Goal: Transaction & Acquisition: Purchase product/service

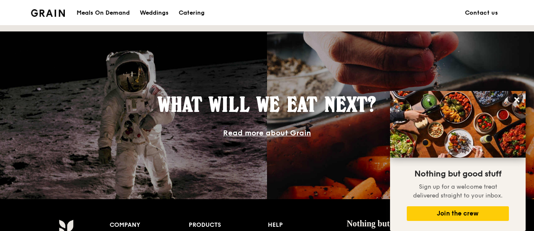
scroll to position [674, 0]
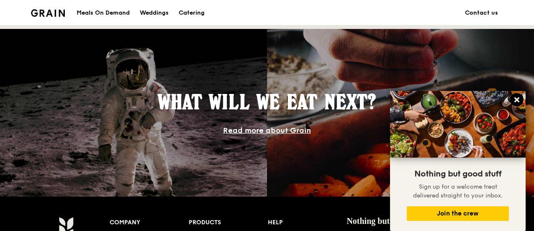
click at [521, 99] on button at bounding box center [517, 99] width 13 height 13
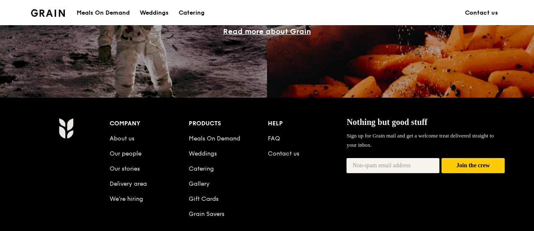
scroll to position [773, 0]
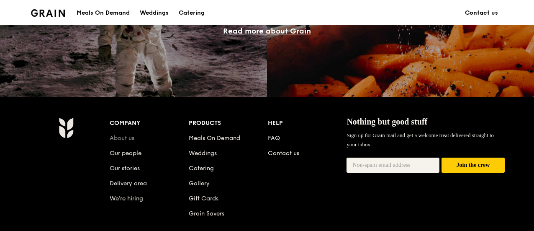
click at [123, 139] on link "About us" at bounding box center [122, 137] width 25 height 7
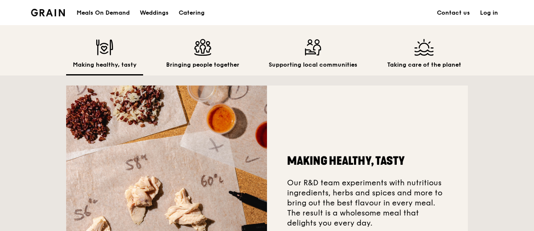
scroll to position [214, 0]
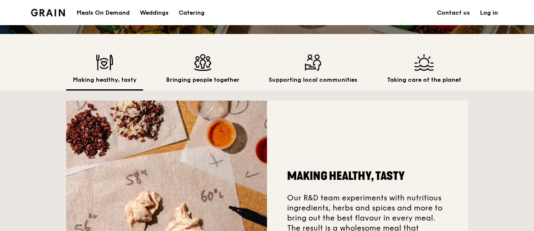
click at [211, 74] on div "Bringing people together" at bounding box center [203, 72] width 87 height 36
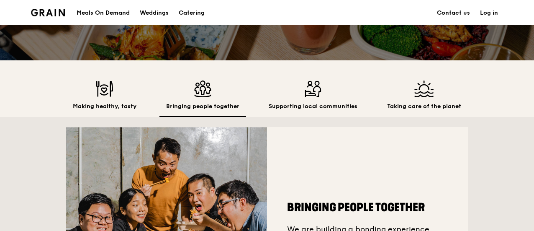
scroll to position [181, 0]
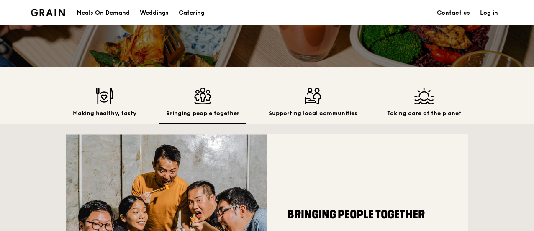
click at [328, 104] on div "Supporting local communities" at bounding box center [313, 106] width 102 height 36
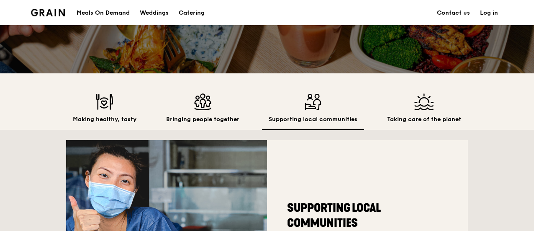
scroll to position [174, 0]
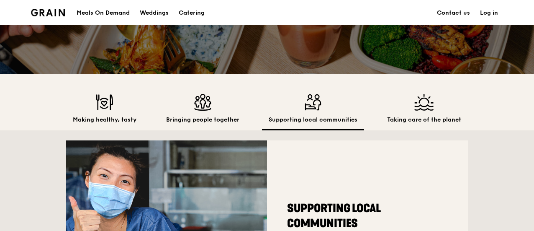
click at [419, 112] on div "Taking care of the planet" at bounding box center [425, 112] width 88 height 36
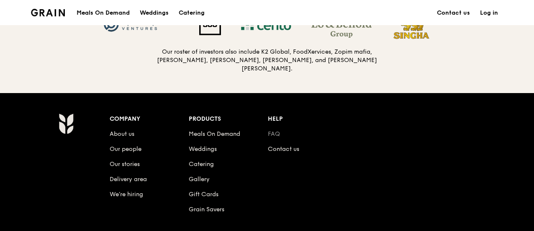
scroll to position [910, 0]
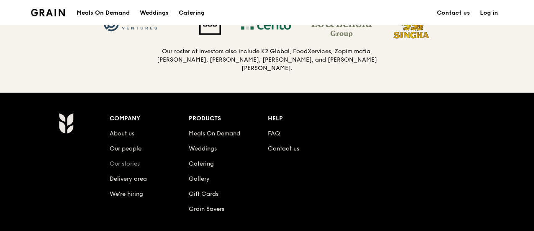
click at [131, 160] on link "Our stories" at bounding box center [125, 163] width 30 height 7
click at [275, 130] on link "FAQ" at bounding box center [274, 133] width 12 height 7
click at [225, 133] on link "Meals On Demand" at bounding box center [215, 133] width 52 height 7
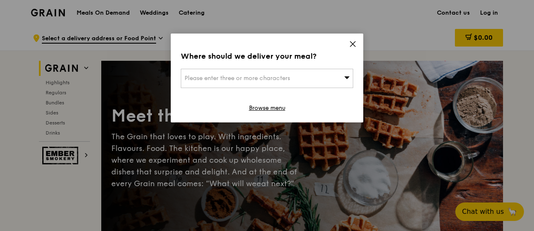
click at [352, 42] on icon at bounding box center [353, 44] width 8 height 8
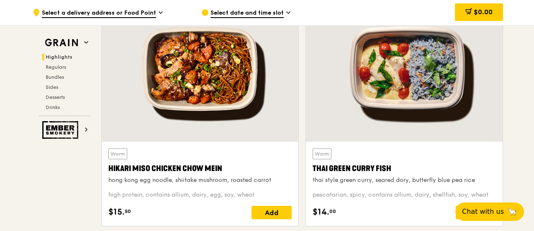
scroll to position [315, 0]
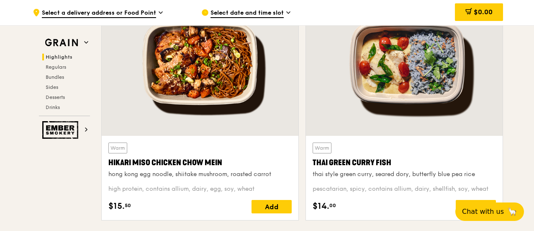
click at [211, 70] on div at bounding box center [200, 62] width 197 height 145
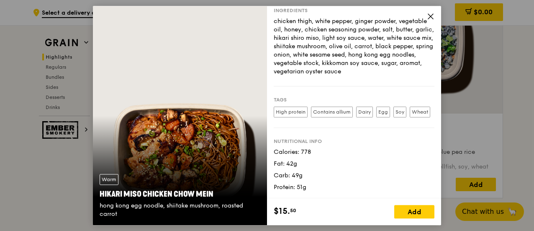
scroll to position [338, 0]
click at [428, 18] on icon at bounding box center [431, 17] width 8 height 8
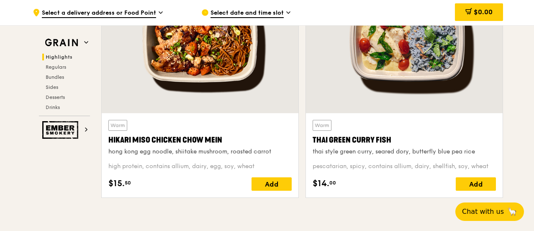
click at [382, 138] on div "Thai Green Curry Fish" at bounding box center [404, 140] width 183 height 12
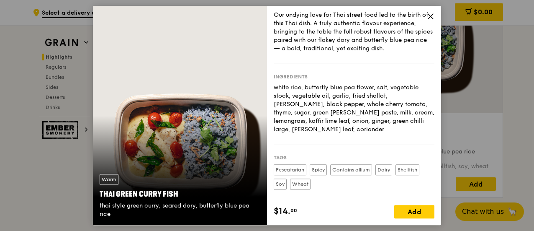
scroll to position [22, 0]
click at [431, 16] on icon at bounding box center [431, 17] width 8 height 8
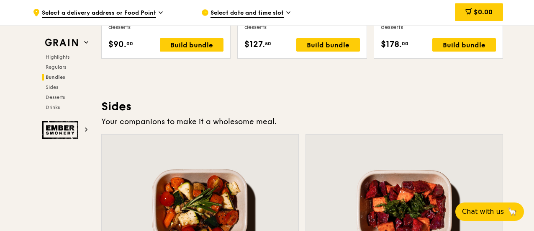
scroll to position [1791, 0]
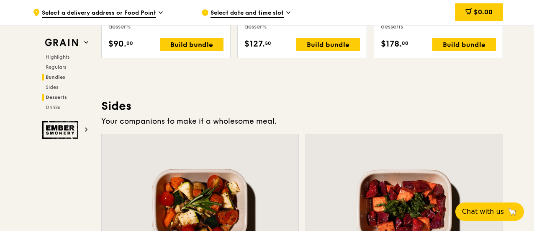
click at [54, 94] on h2 "Desserts" at bounding box center [66, 97] width 48 height 7
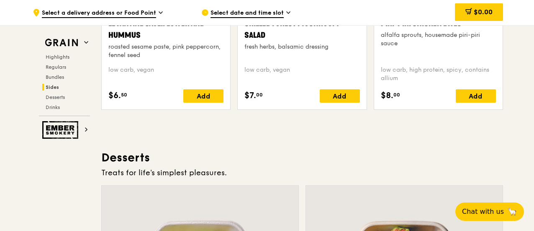
scroll to position [2231, 0]
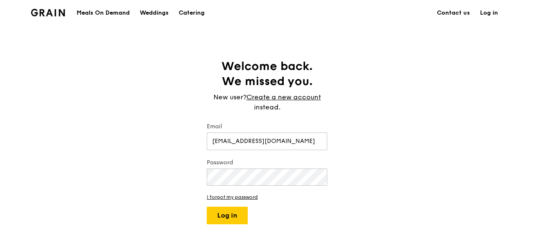
type input "[EMAIL_ADDRESS][DOMAIN_NAME]"
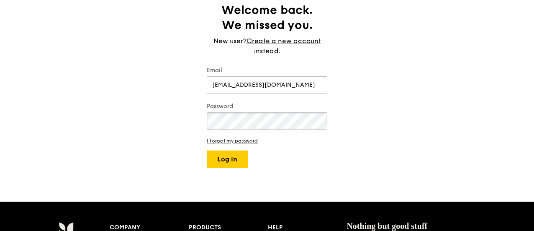
scroll to position [57, 0]
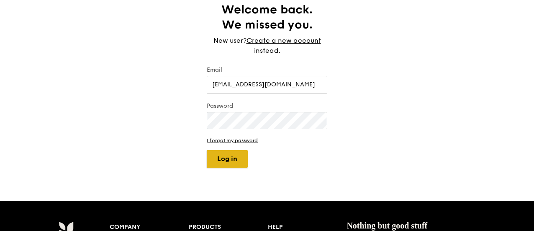
click at [229, 157] on button "Log in" at bounding box center [227, 159] width 41 height 18
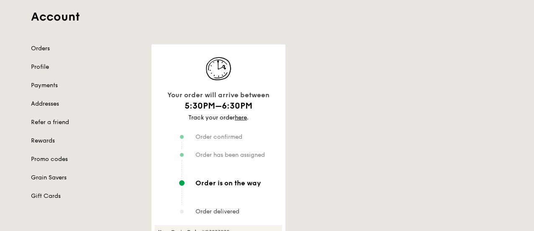
scroll to position [72, 0]
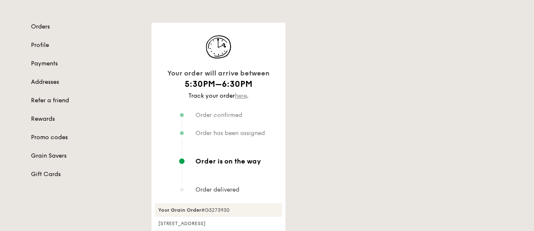
click at [243, 96] on link "here" at bounding box center [241, 95] width 12 height 7
